Goal: Book appointment/travel/reservation

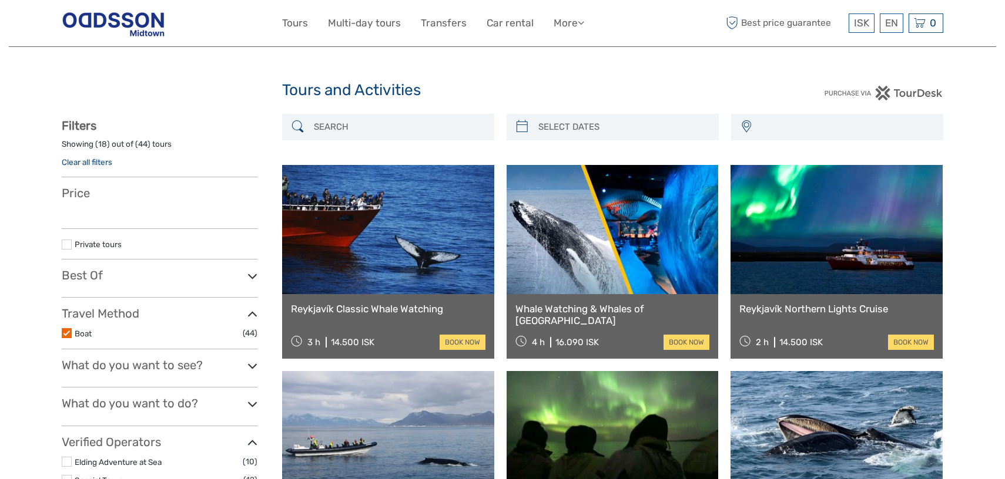
select select
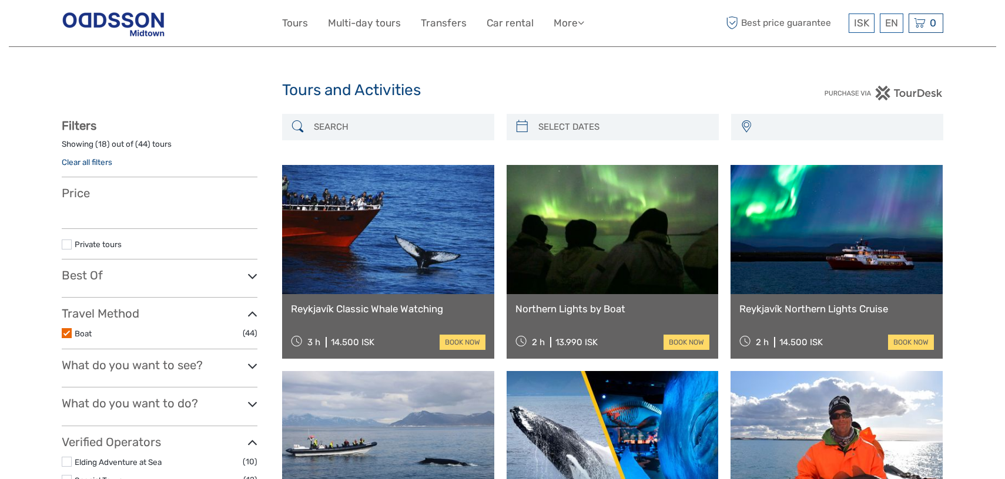
select select
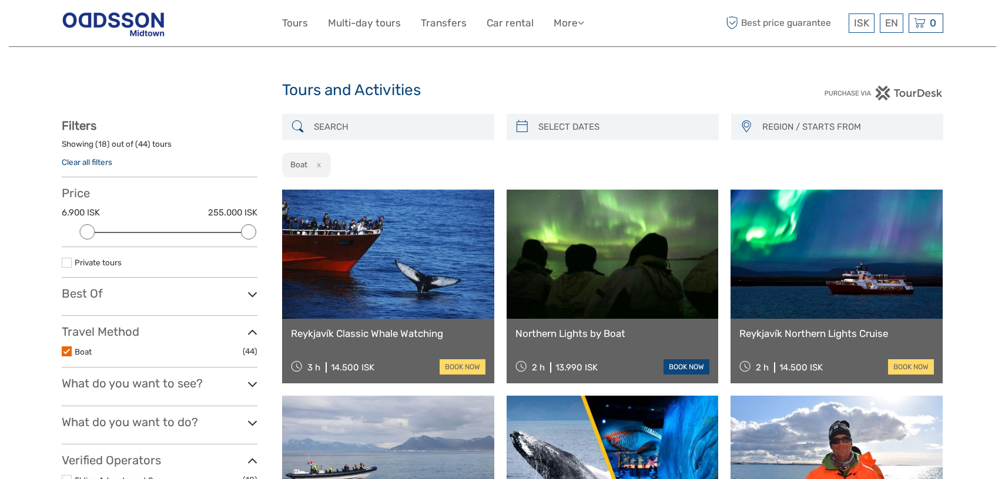
click at [674, 365] on link "book now" at bounding box center [686, 367] width 46 height 15
